Goal: Use online tool/utility: Use online tool/utility

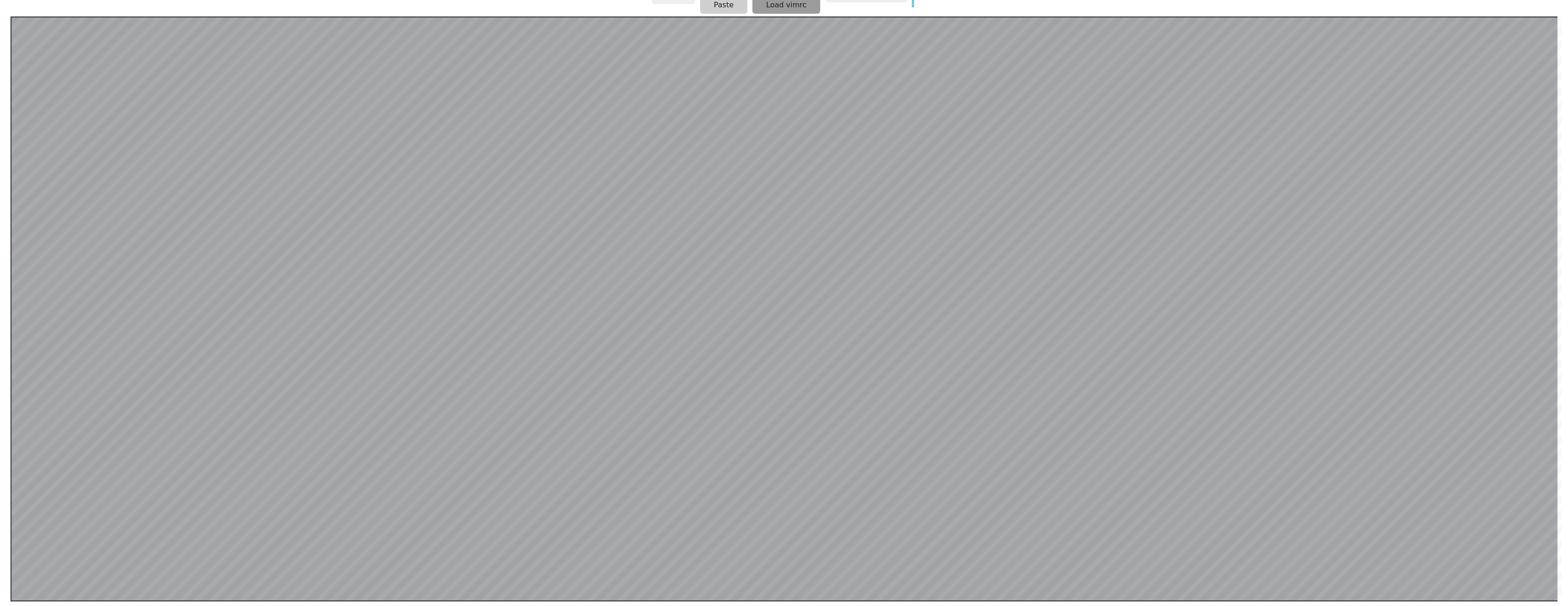
scroll to position [178, 0]
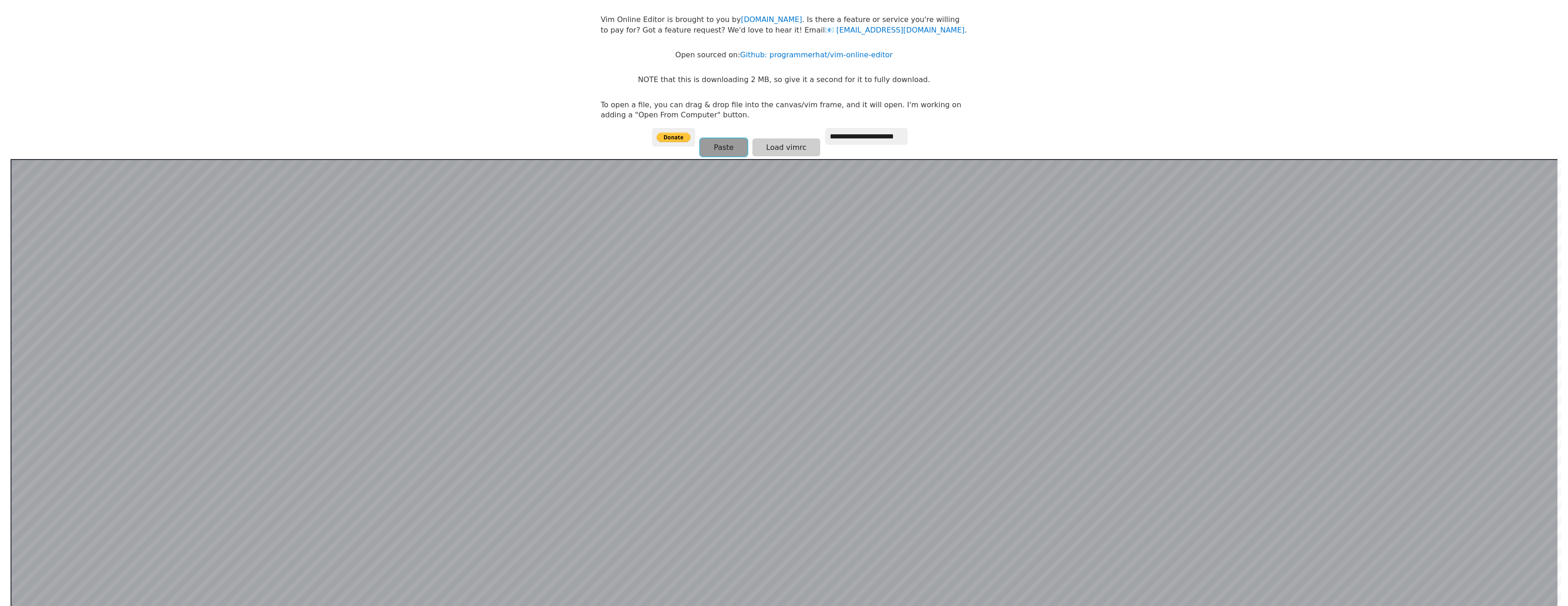
click at [720, 155] on button "Paste" at bounding box center [724, 148] width 47 height 18
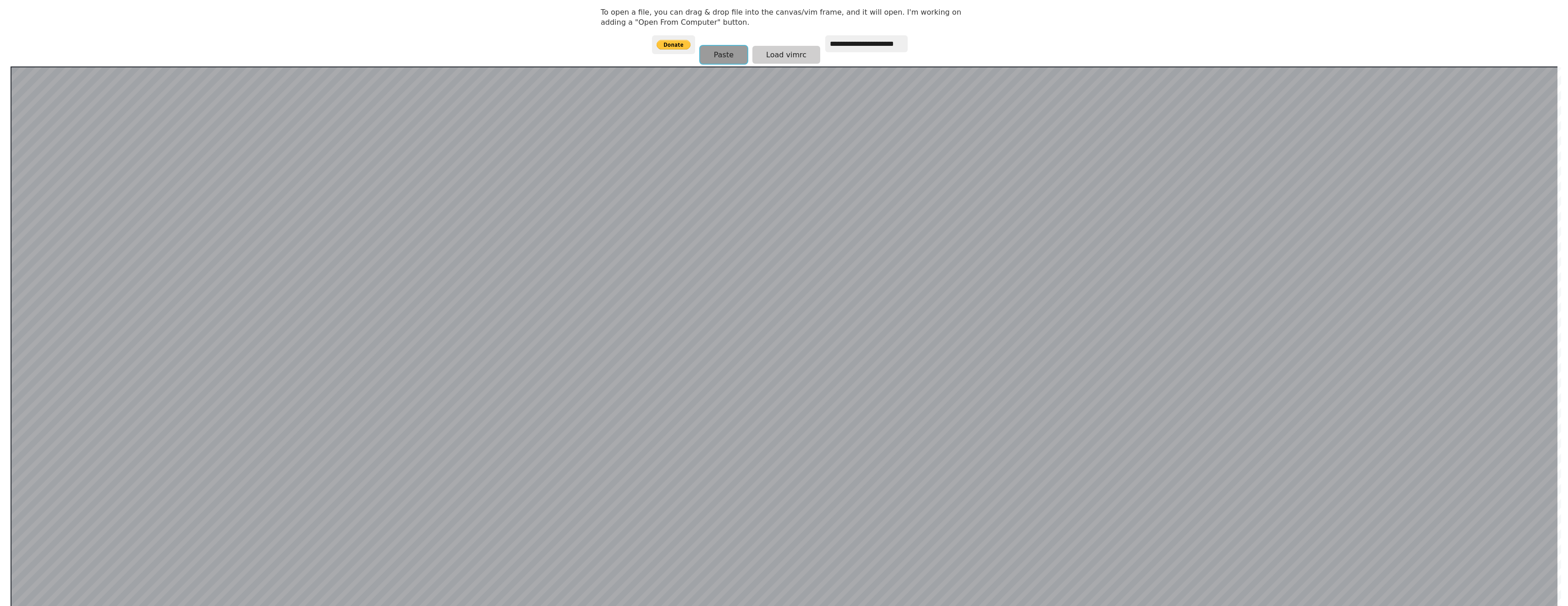
click at [727, 47] on button "Paste" at bounding box center [724, 55] width 47 height 18
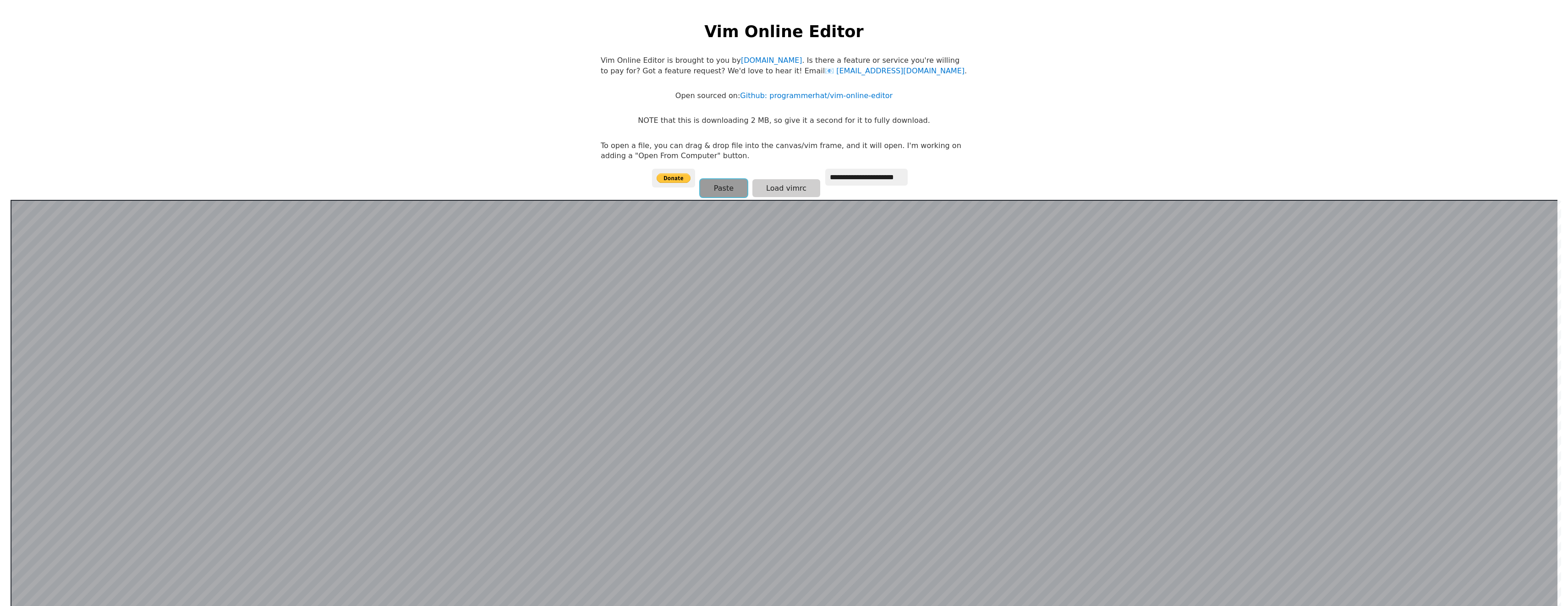
click at [727, 191] on button "Paste" at bounding box center [724, 188] width 47 height 18
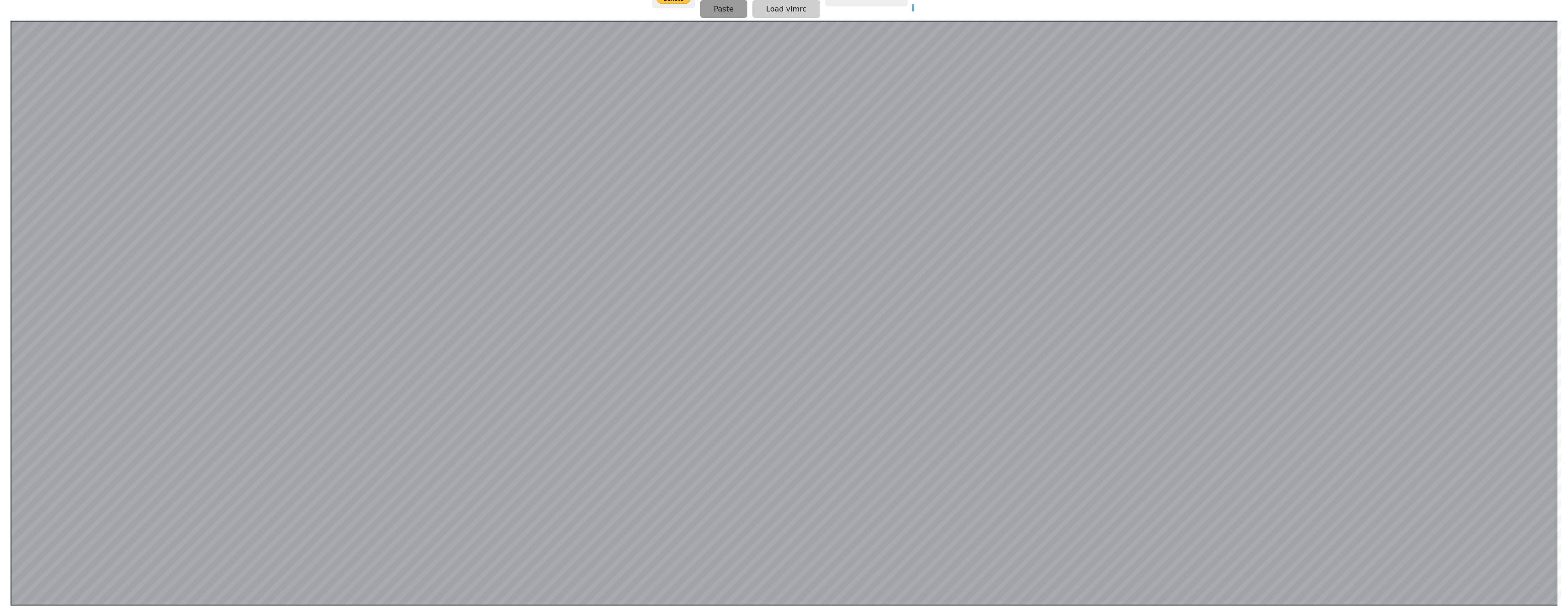
scroll to position [178, 0]
click at [703, 8] on button "Paste" at bounding box center [724, 10] width 47 height 18
click at [730, 17] on button "Paste" at bounding box center [724, 9] width 47 height 18
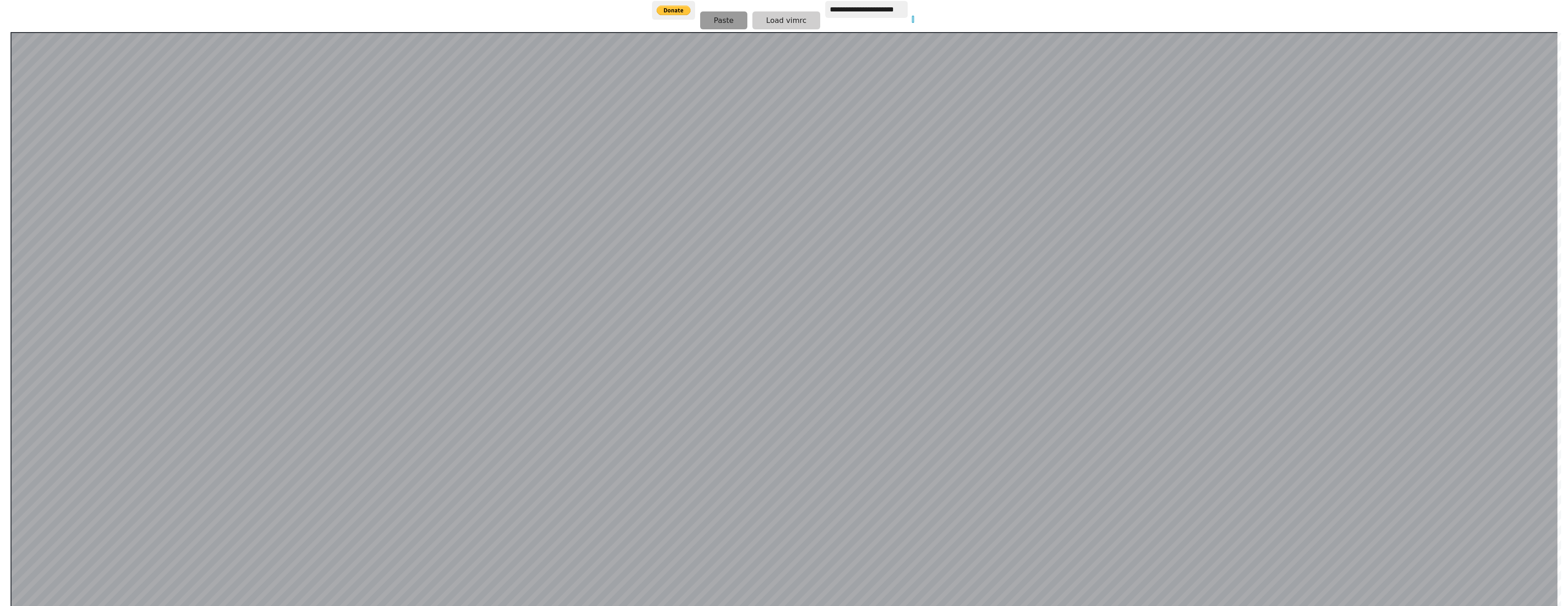
scroll to position [179, 0]
